Goal: Task Accomplishment & Management: Manage account settings

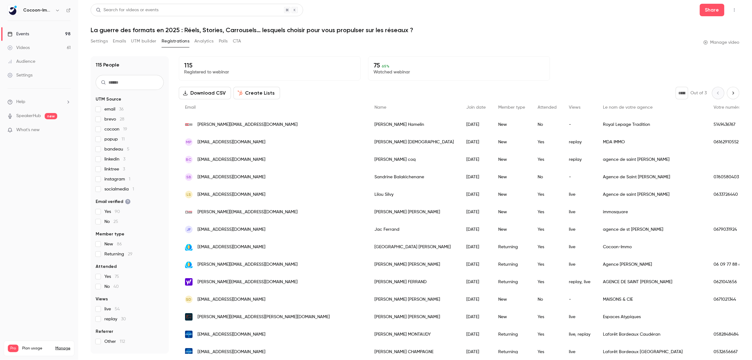
click at [17, 33] on div "Events" at bounding box center [19, 34] width 22 height 6
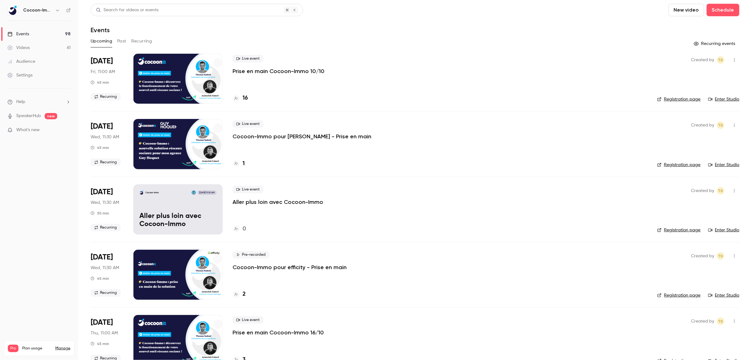
click at [143, 41] on button "Recurring" at bounding box center [141, 41] width 21 height 10
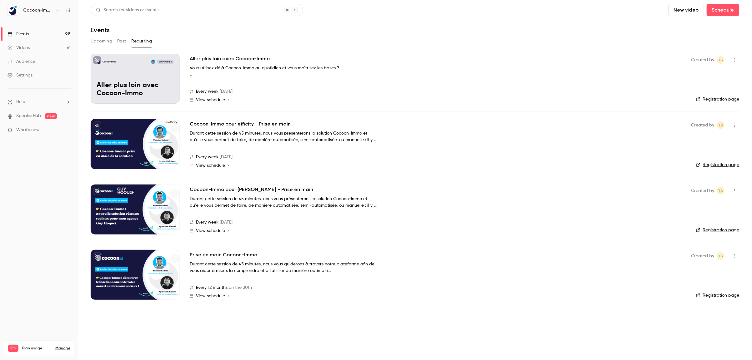
click at [128, 264] on div at bounding box center [135, 275] width 89 height 50
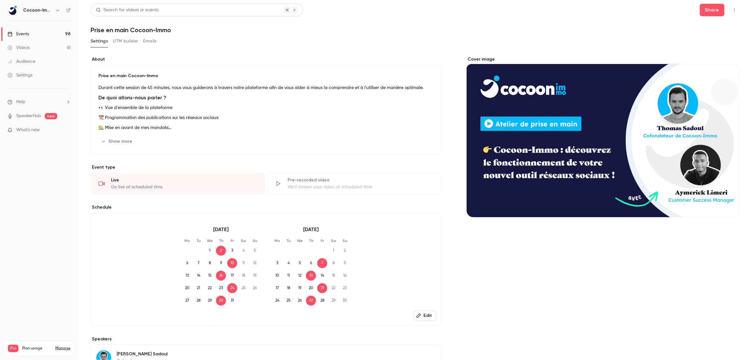
click at [127, 39] on button "UTM builder" at bounding box center [125, 41] width 25 height 10
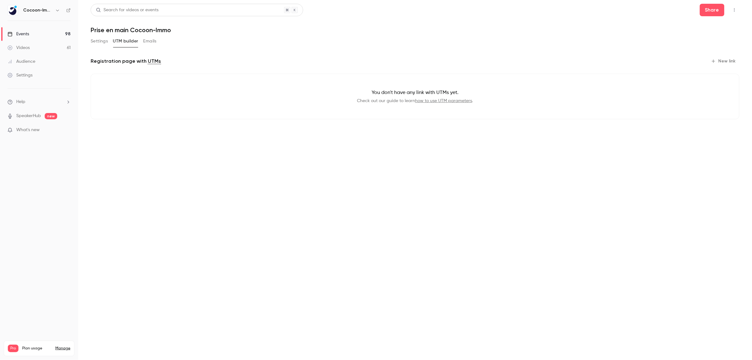
click at [102, 43] on button "Settings" at bounding box center [99, 41] width 17 height 10
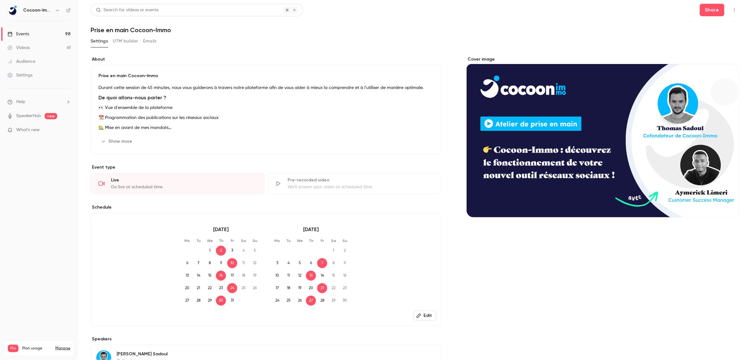
click at [33, 72] on link "Settings" at bounding box center [39, 75] width 78 height 14
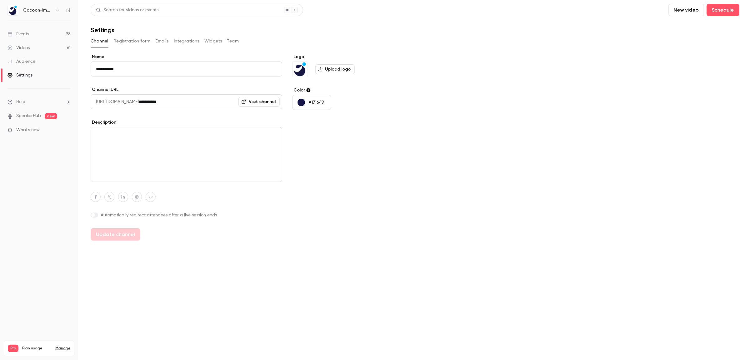
click at [191, 39] on button "Integrations" at bounding box center [187, 41] width 26 height 10
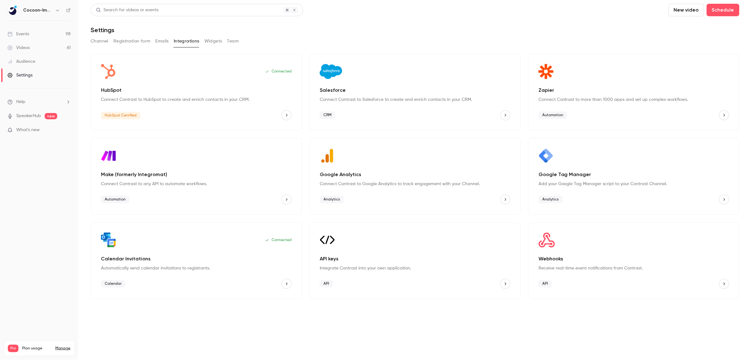
click at [158, 99] on p "Connect Contrast to HubSpot to create and enrich contacts in your CRM." at bounding box center [196, 100] width 191 height 6
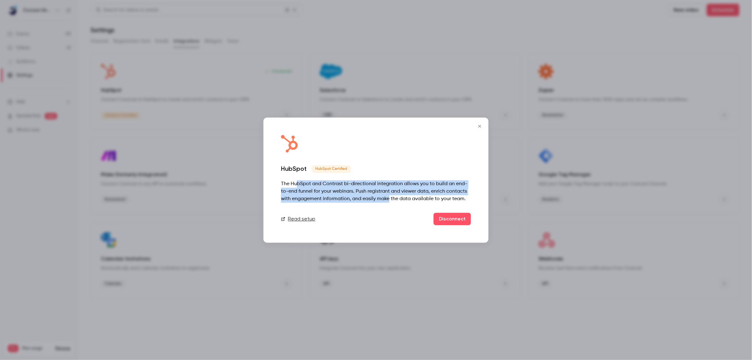
drag, startPoint x: 298, startPoint y: 182, endPoint x: 388, endPoint y: 200, distance: 91.1
click at [388, 201] on div "The HubSpot and Contrast bi-directional integration allows you to build an end-…" at bounding box center [376, 191] width 190 height 23
click at [321, 195] on div "The HubSpot and Contrast bi-directional integration allows you to build an end-…" at bounding box center [376, 191] width 190 height 23
click at [301, 221] on link "Read setup" at bounding box center [298, 219] width 34 height 8
click at [449, 59] on div at bounding box center [376, 180] width 752 height 360
